Goal: Task Accomplishment & Management: Use online tool/utility

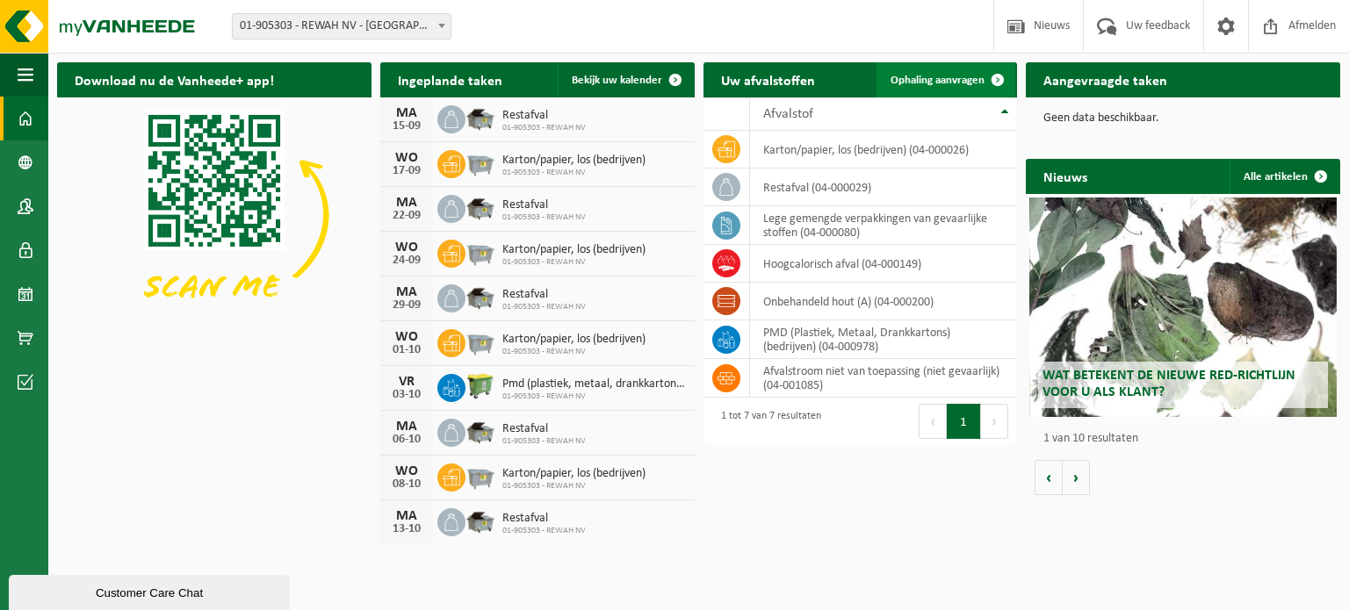
click at [952, 76] on span "Ophaling aanvragen" at bounding box center [938, 80] width 94 height 11
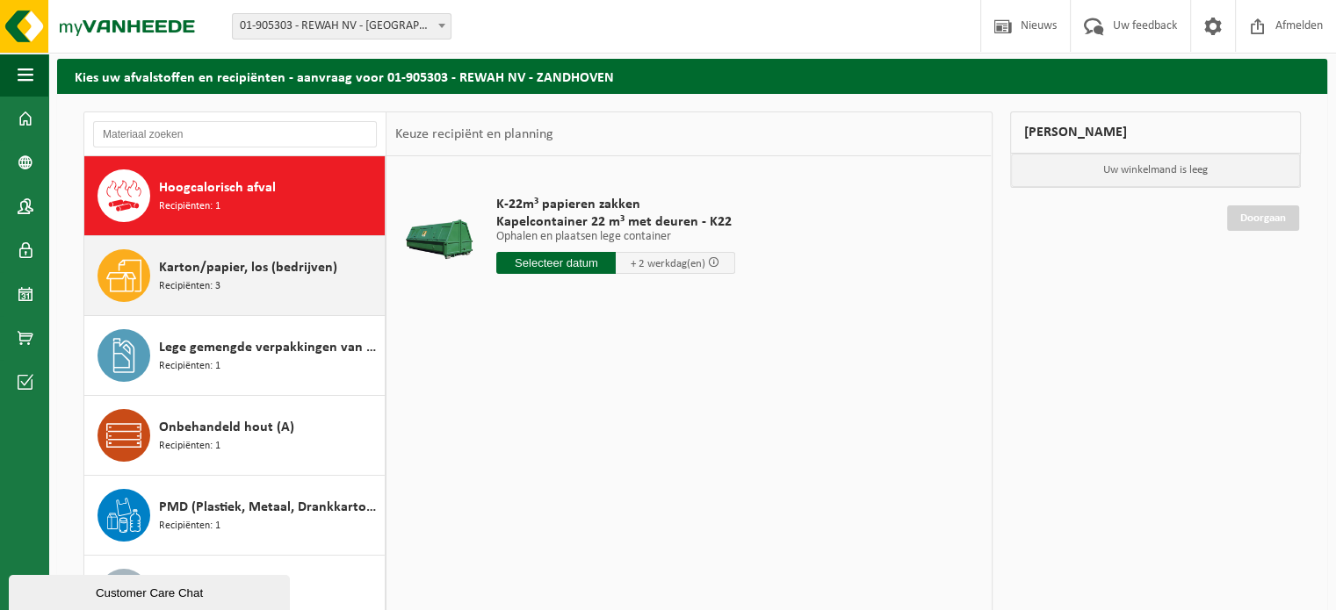
scroll to position [88, 0]
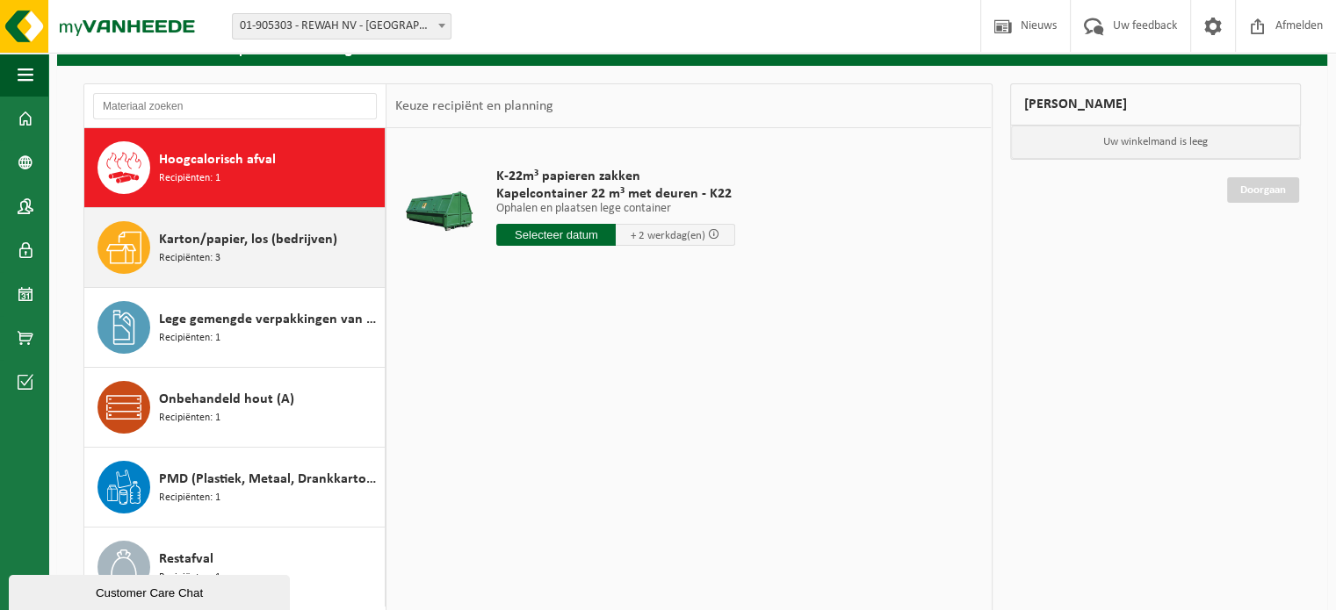
click at [238, 263] on div "Karton/papier, los (bedrijven) Recipiënten: 3" at bounding box center [269, 247] width 221 height 53
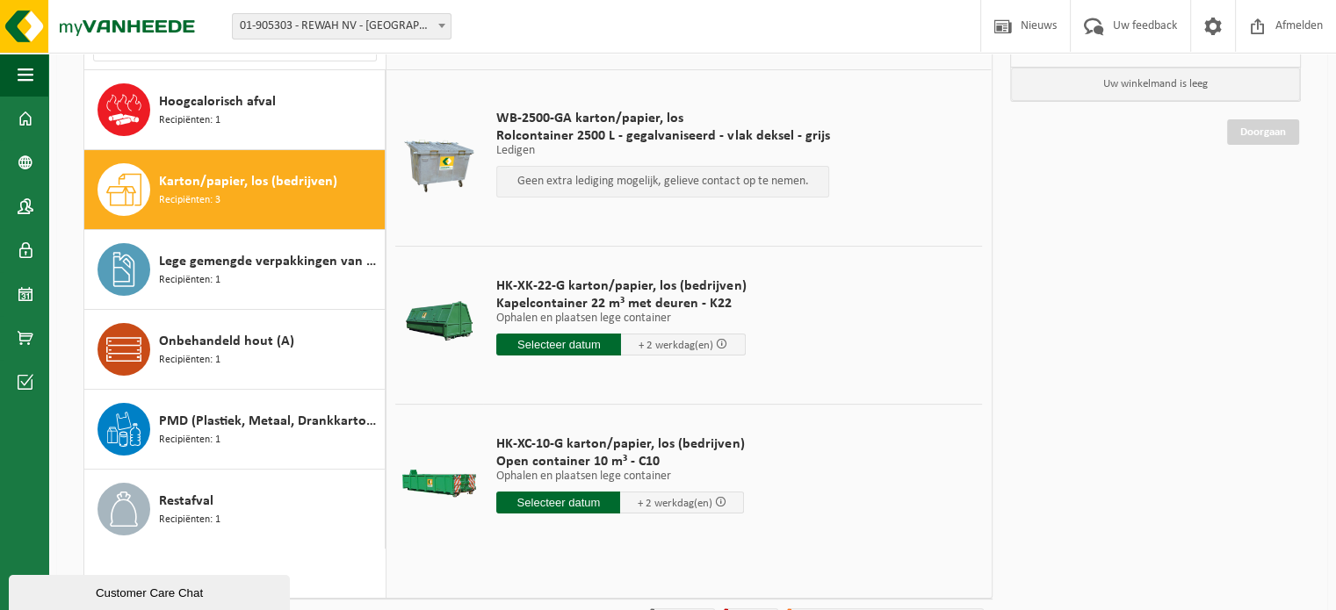
scroll to position [176, 0]
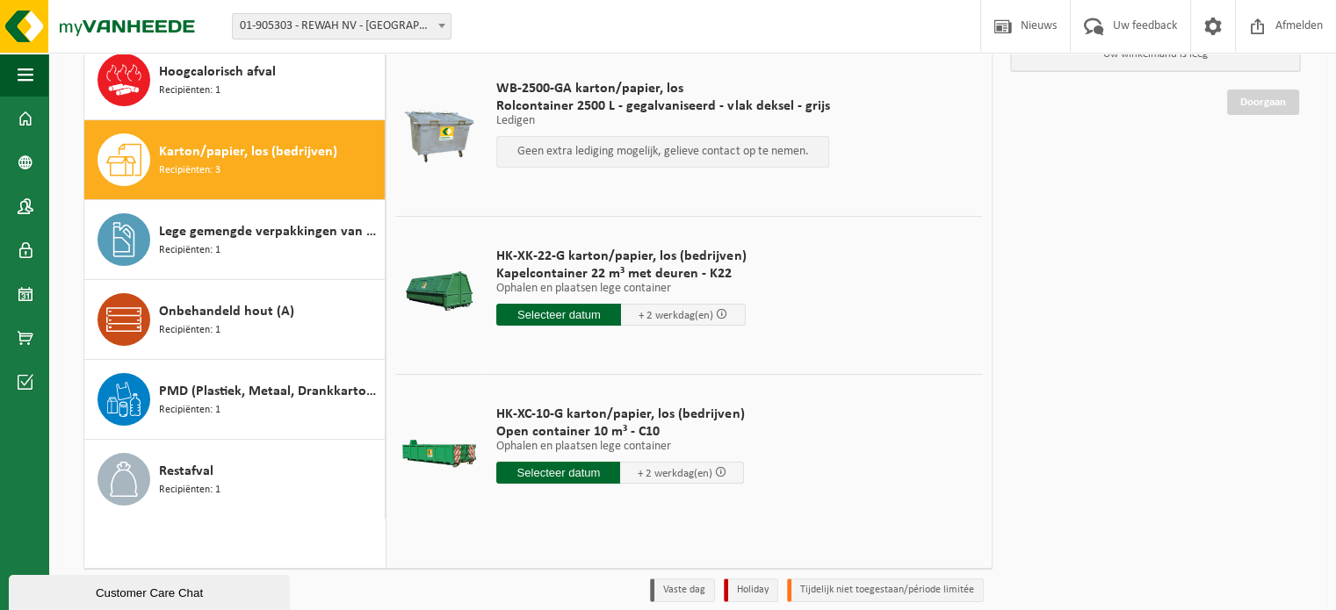
click at [548, 315] on input "text" at bounding box center [558, 315] width 125 height 22
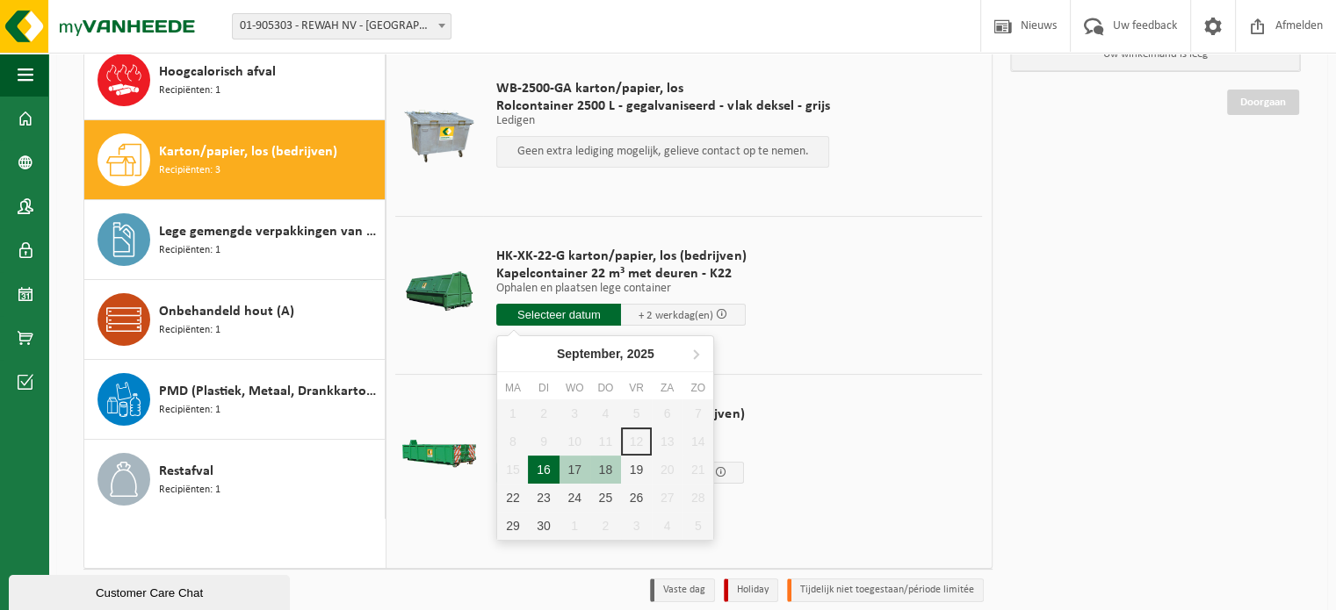
click at [545, 480] on div "16" at bounding box center [543, 470] width 31 height 28
type input "Van 2025-09-16"
type input "2025-09-16"
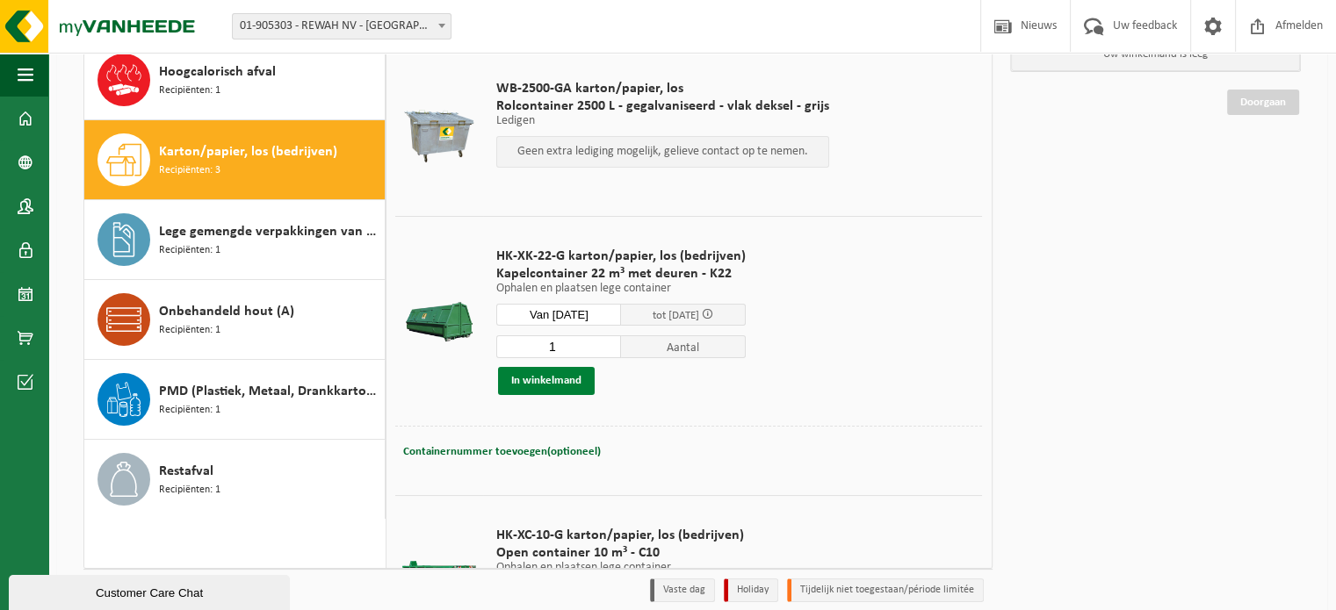
click at [539, 379] on button "In winkelmand" at bounding box center [546, 381] width 97 height 28
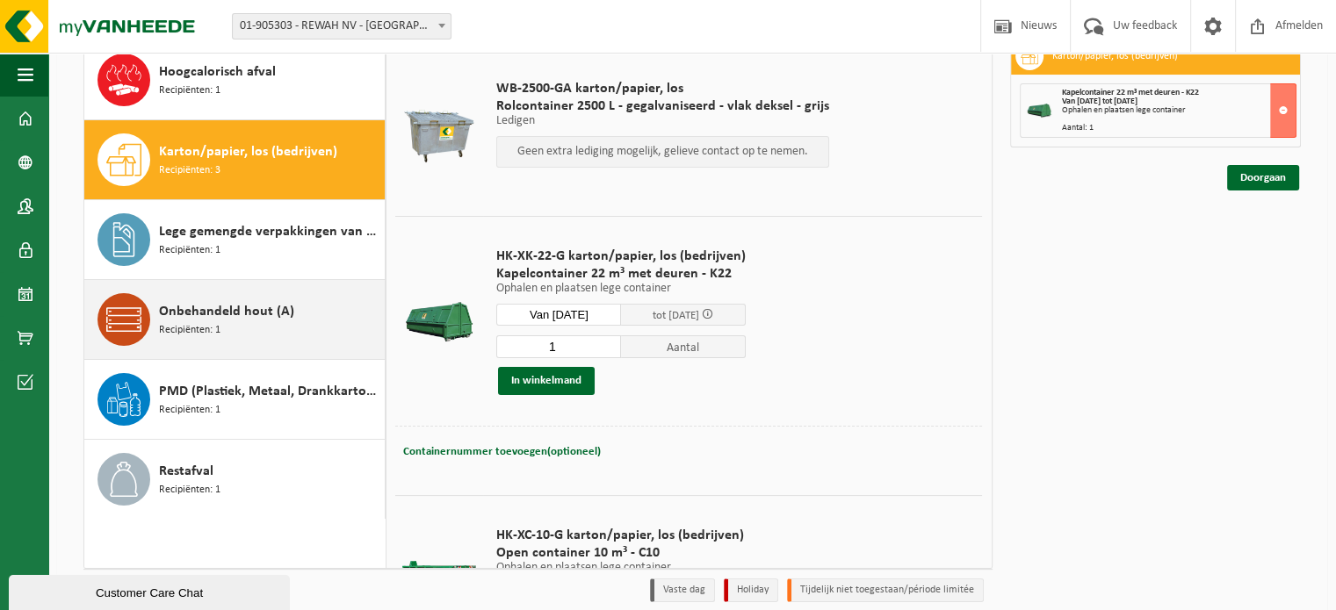
click at [197, 316] on span "Onbehandeld hout (A)" at bounding box center [226, 311] width 135 height 21
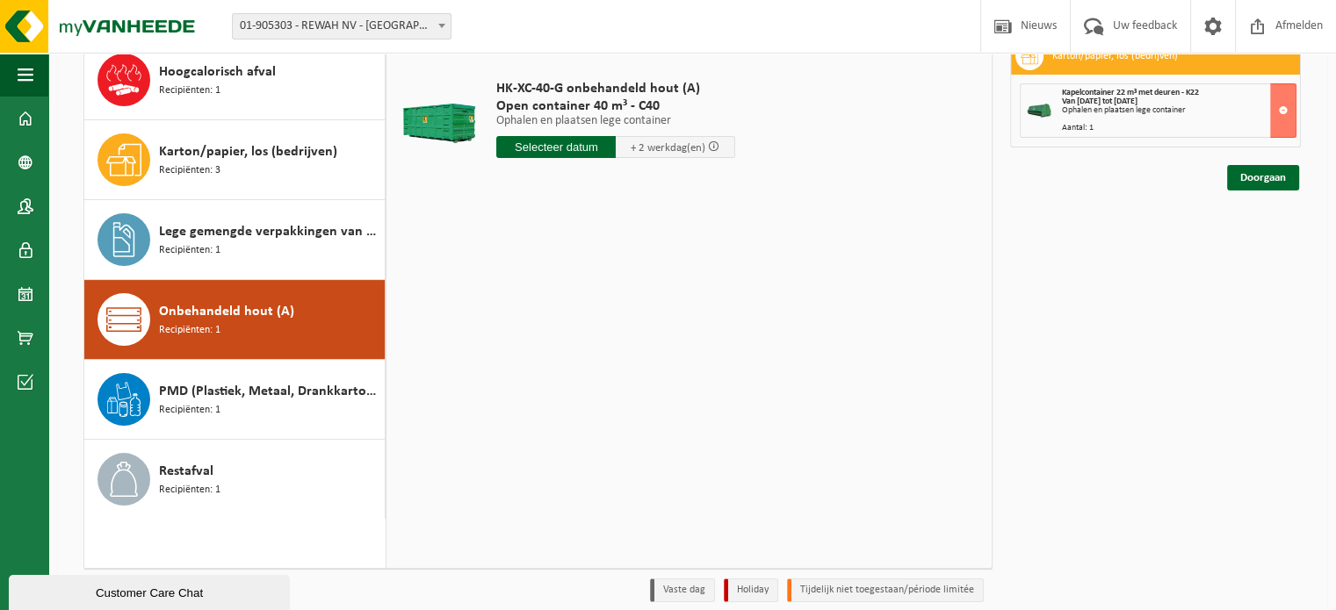
click at [558, 148] on input "text" at bounding box center [555, 147] width 119 height 22
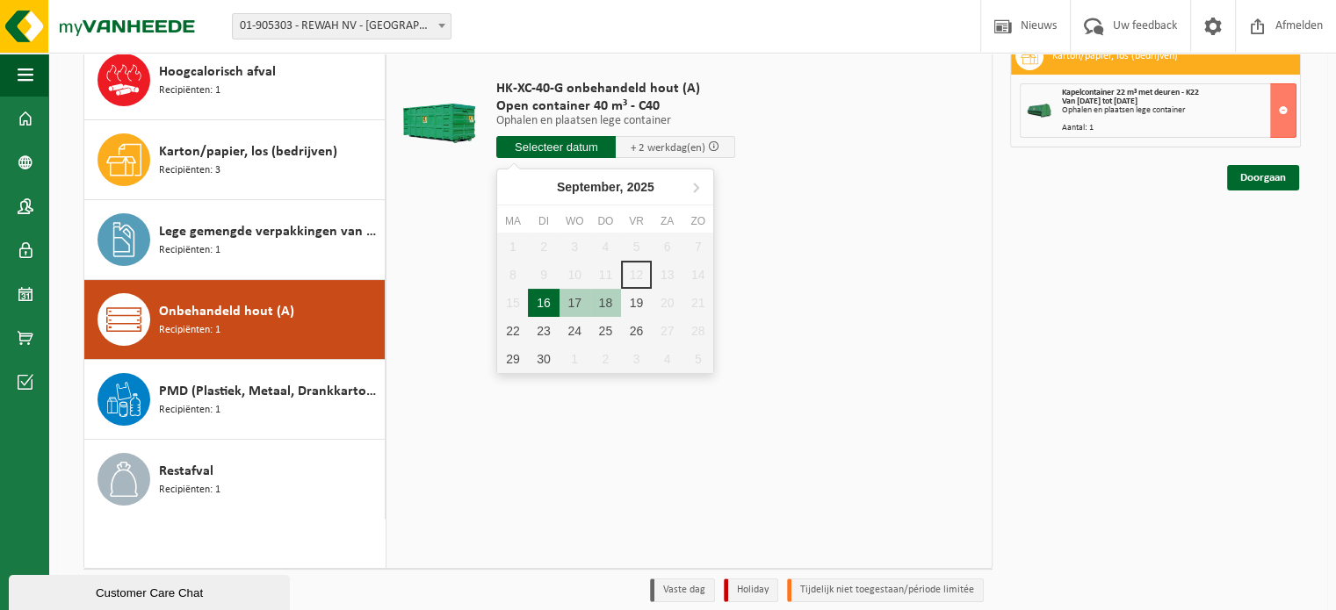
click at [545, 299] on div "16" at bounding box center [543, 303] width 31 height 28
type input "Van 2025-09-16"
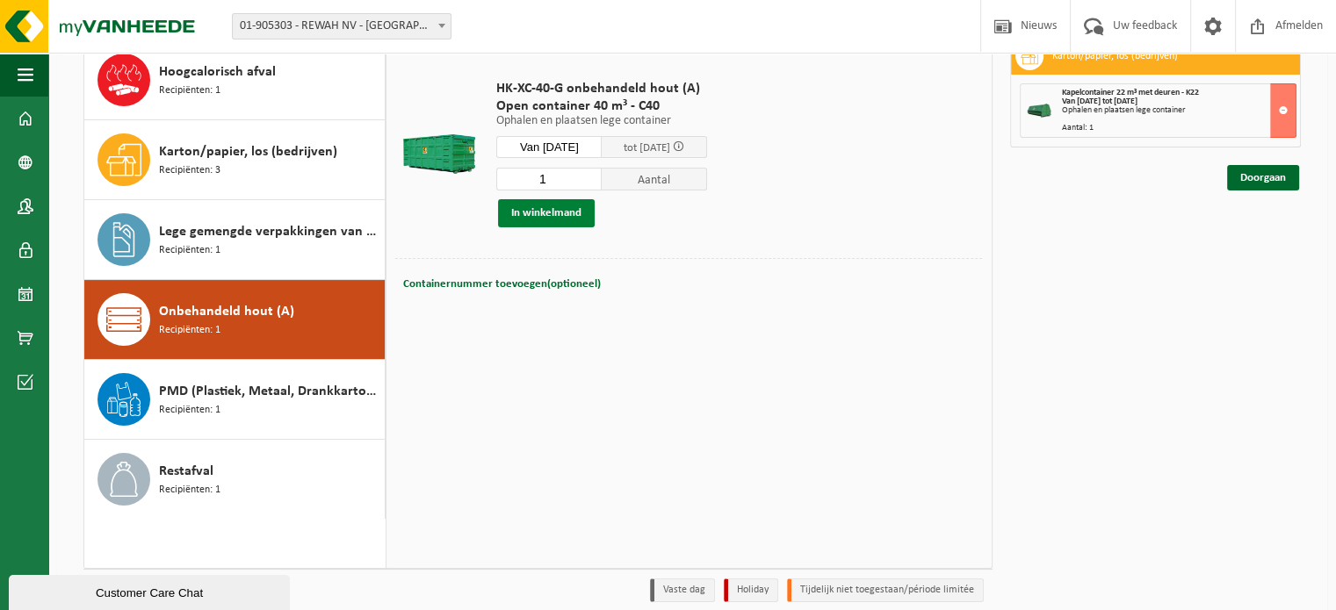
click at [546, 213] on button "In winkelmand" at bounding box center [546, 213] width 97 height 28
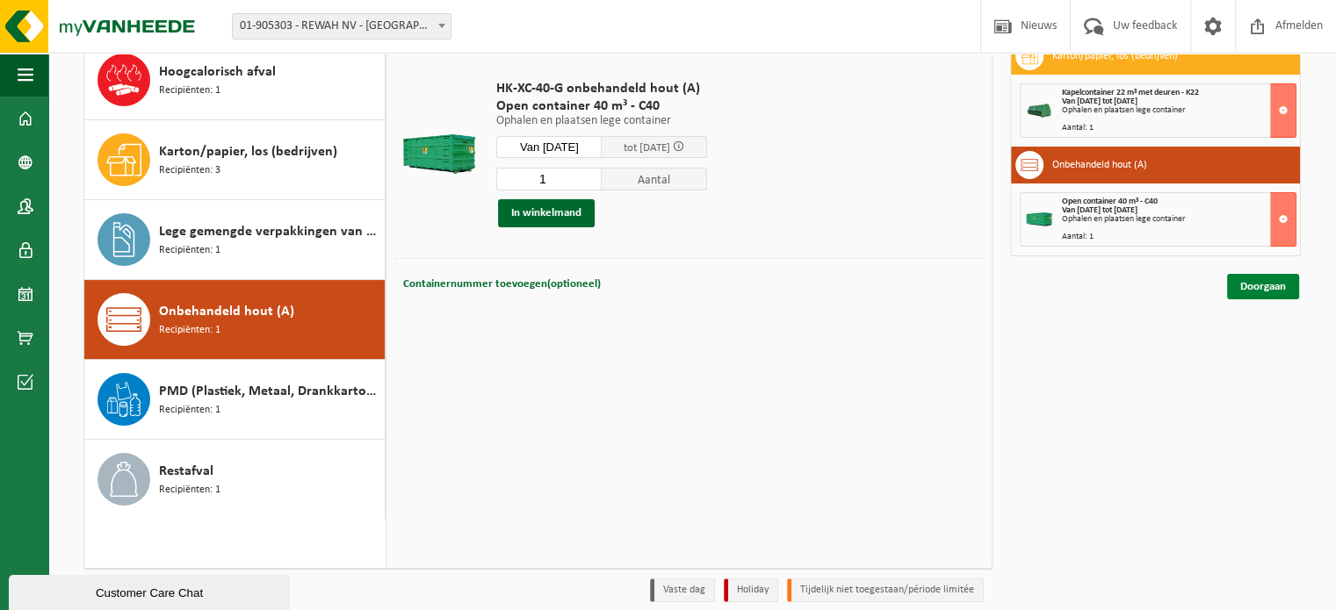
click at [1266, 287] on link "Doorgaan" at bounding box center [1263, 286] width 72 height 25
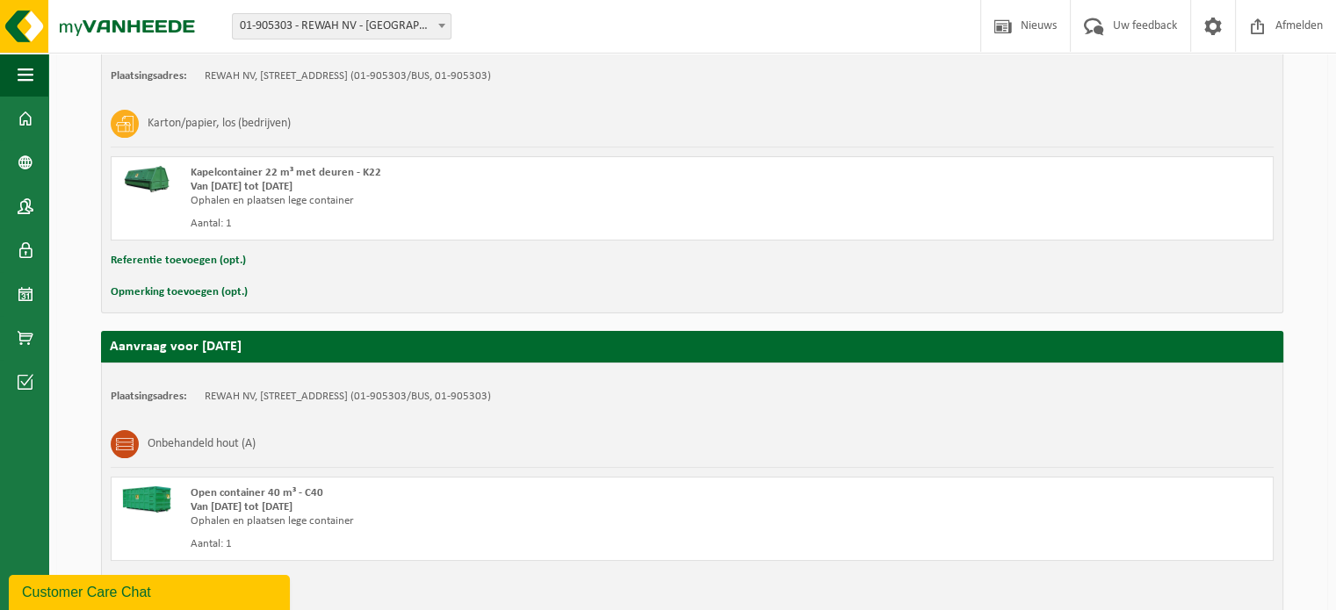
scroll to position [461, 0]
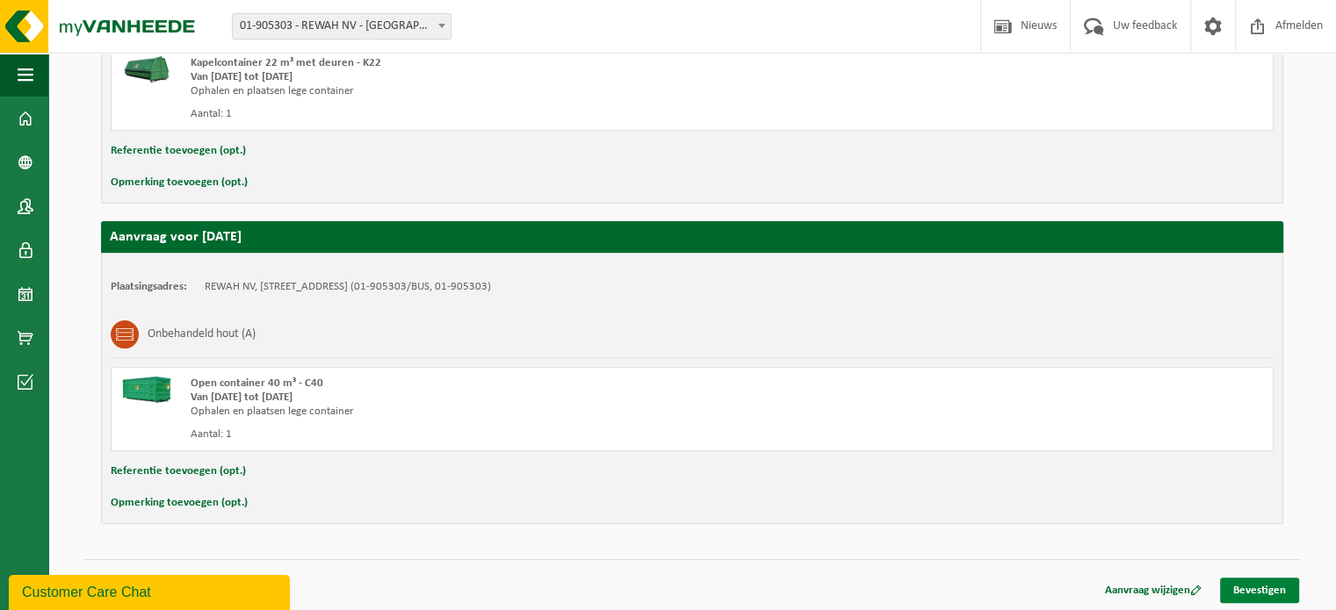
click at [1269, 588] on link "Bevestigen" at bounding box center [1259, 590] width 79 height 25
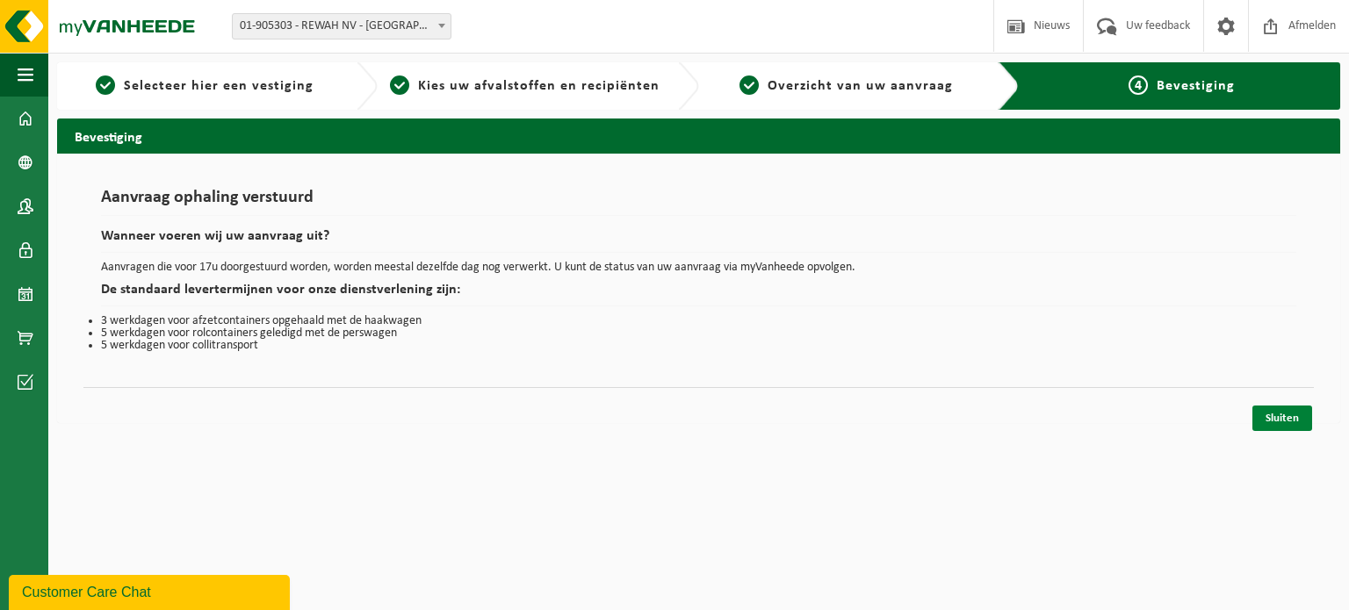
click at [1268, 412] on link "Sluiten" at bounding box center [1282, 418] width 60 height 25
